Goal: Task Accomplishment & Management: Manage account settings

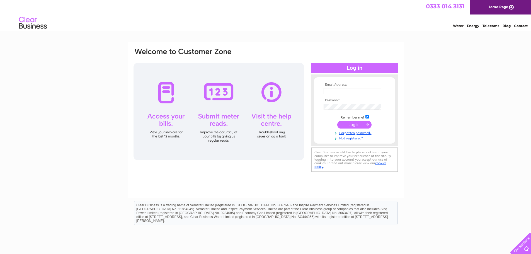
click at [348, 91] on input "text" at bounding box center [351, 91] width 57 height 6
click at [371, 91] on input "admin@gardenroomsscotand" at bounding box center [352, 91] width 58 height 7
click at [379, 90] on input "admin@gardenroomsscotland" at bounding box center [352, 91] width 58 height 7
type input "[EMAIL_ADDRESS][DOMAIN_NAME]"
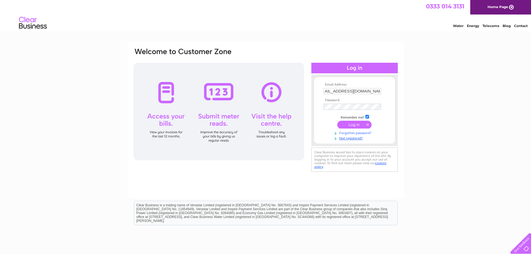
click at [346, 133] on link "Forgotten password?" at bounding box center [354, 132] width 63 height 5
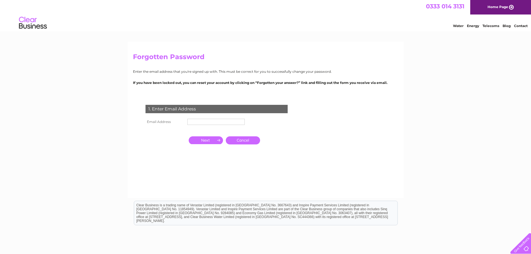
click at [211, 122] on input "text" at bounding box center [215, 122] width 57 height 6
type input "admin@gardenroomsscotland.com"
click at [204, 141] on input "button" at bounding box center [206, 141] width 34 height 8
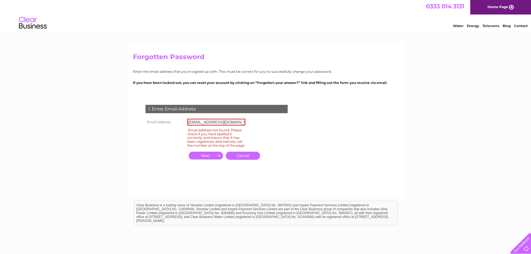
click at [238, 160] on link "Cancel" at bounding box center [243, 156] width 34 height 8
